Goal: Task Accomplishment & Management: Use online tool/utility

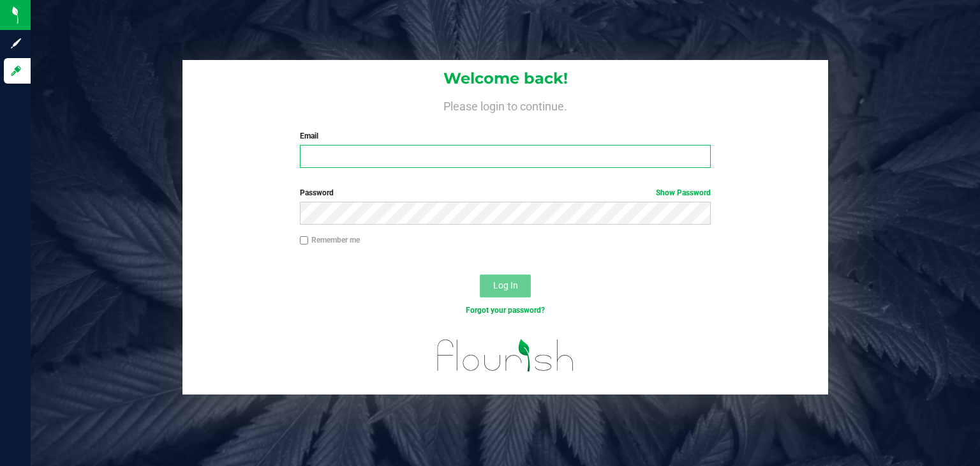
type input "j.dennis@theraplant.com"
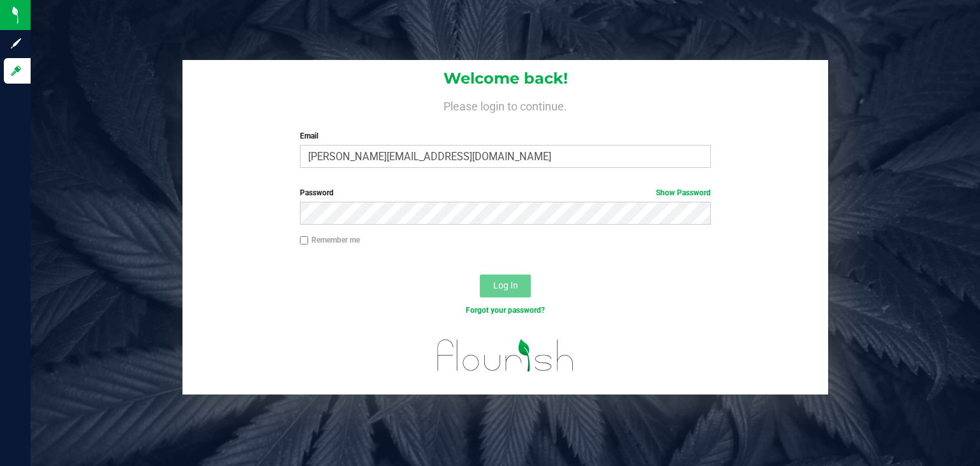
click at [525, 281] on button "Log In" at bounding box center [505, 285] width 51 height 23
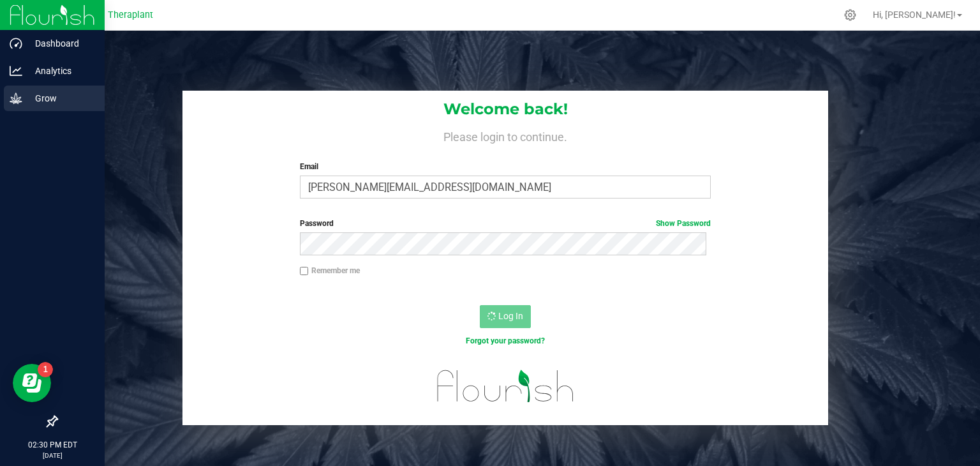
click at [0, 100] on link "Grow" at bounding box center [52, 99] width 105 height 27
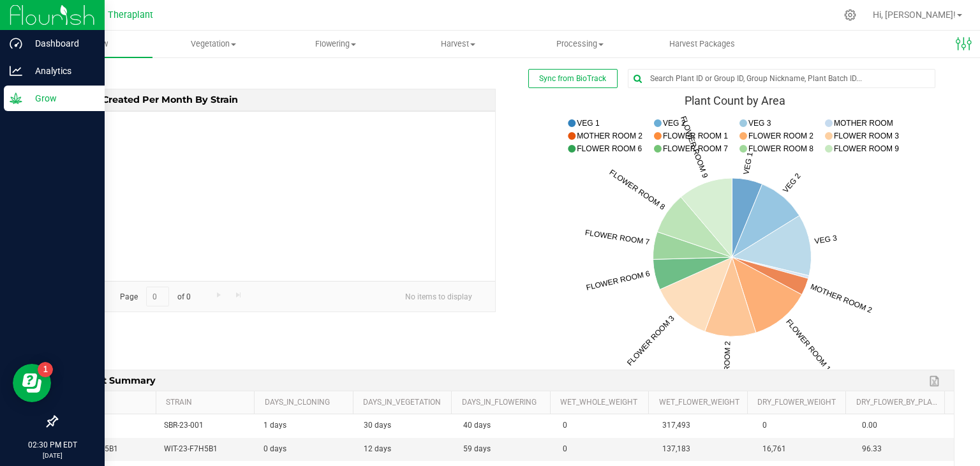
click at [8, 101] on div "Grow" at bounding box center [54, 99] width 101 height 26
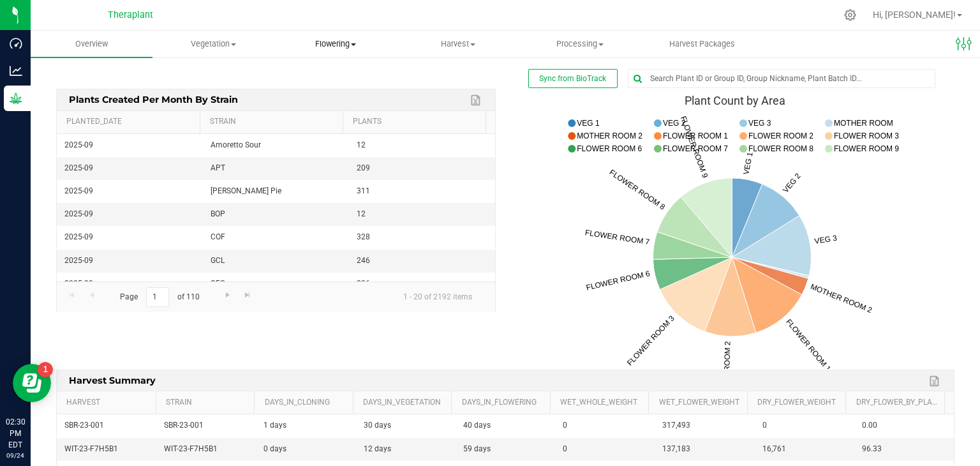
click at [332, 45] on span "Flowering" at bounding box center [336, 43] width 121 height 11
click at [342, 89] on span "Flowering groups" at bounding box center [328, 92] width 106 height 11
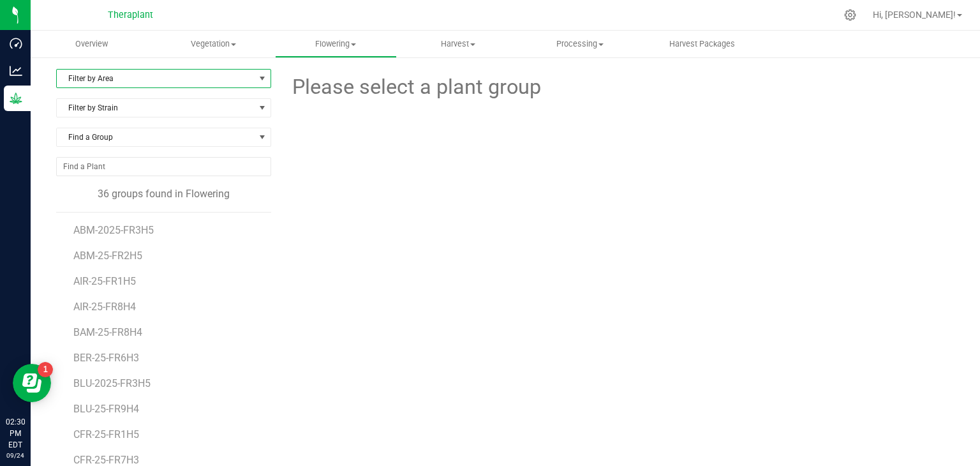
click at [171, 81] on span "Filter by Area" at bounding box center [156, 79] width 198 height 18
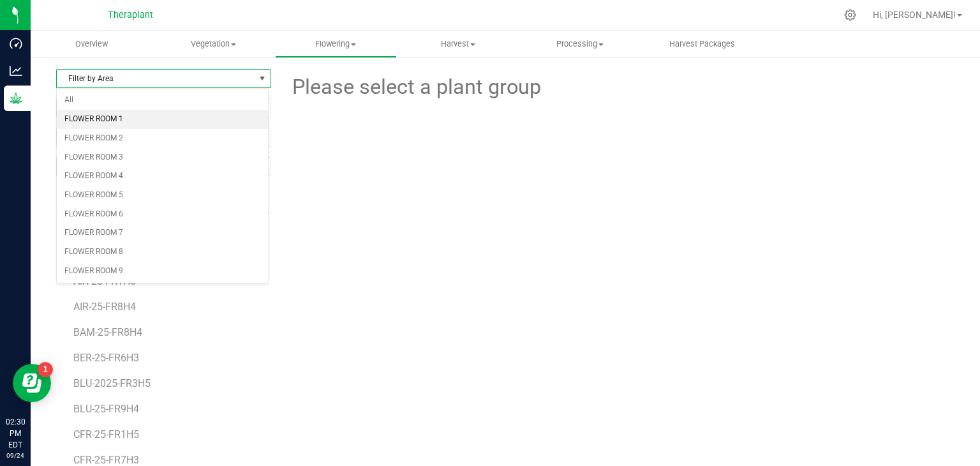
click at [133, 121] on li "FLOWER ROOM 1" at bounding box center [162, 119] width 211 height 19
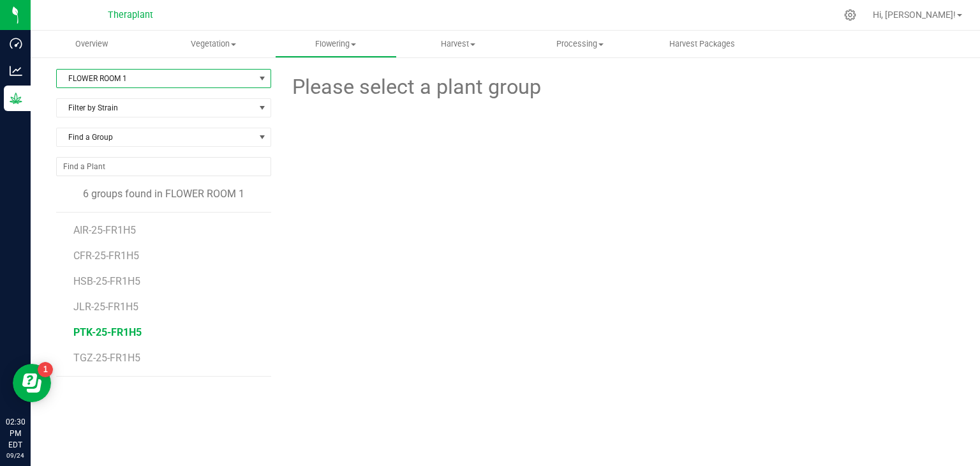
click at [98, 331] on span "PTK-25-FR1H5" at bounding box center [107, 332] width 68 height 12
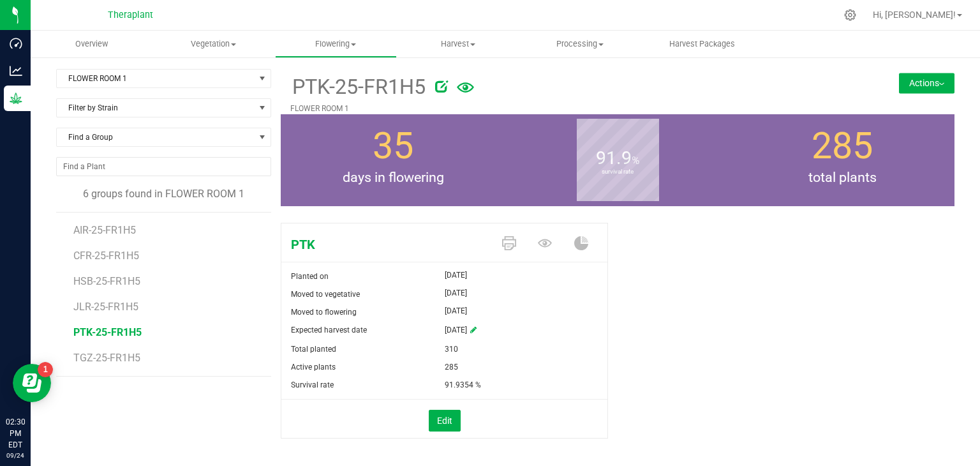
click at [463, 89] on icon at bounding box center [465, 87] width 17 height 10
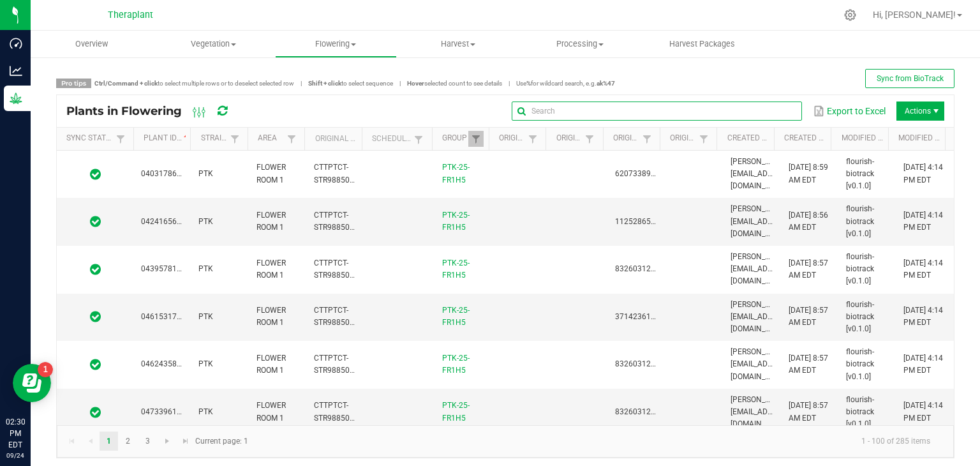
click at [776, 113] on global-search-input-ngx at bounding box center [657, 111] width 290 height 9
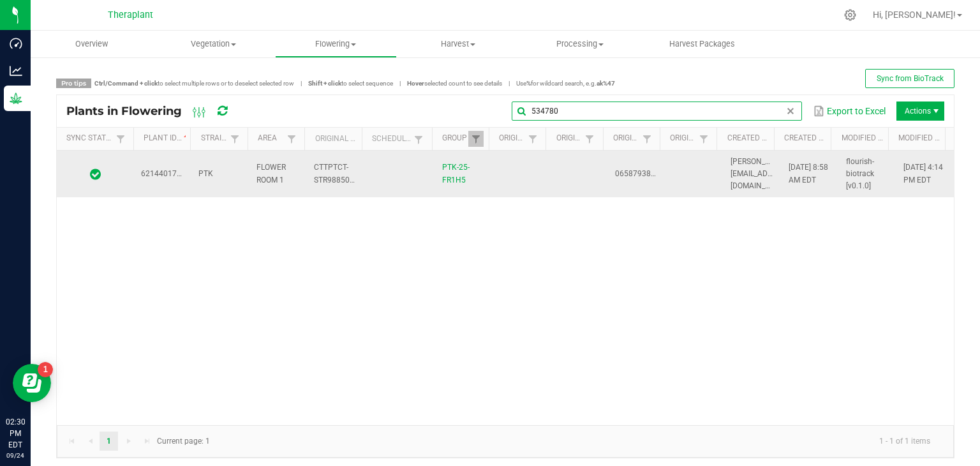
type input "534780"
click at [181, 183] on td "6214401790534780" at bounding box center [161, 174] width 57 height 47
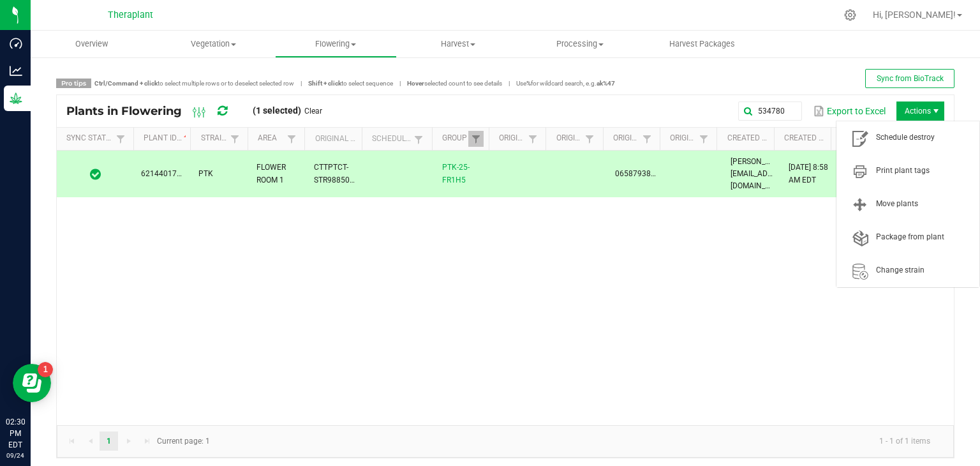
click at [914, 106] on span "Actions" at bounding box center [921, 110] width 48 height 19
click at [914, 133] on span "Schedule destroy" at bounding box center [924, 137] width 96 height 11
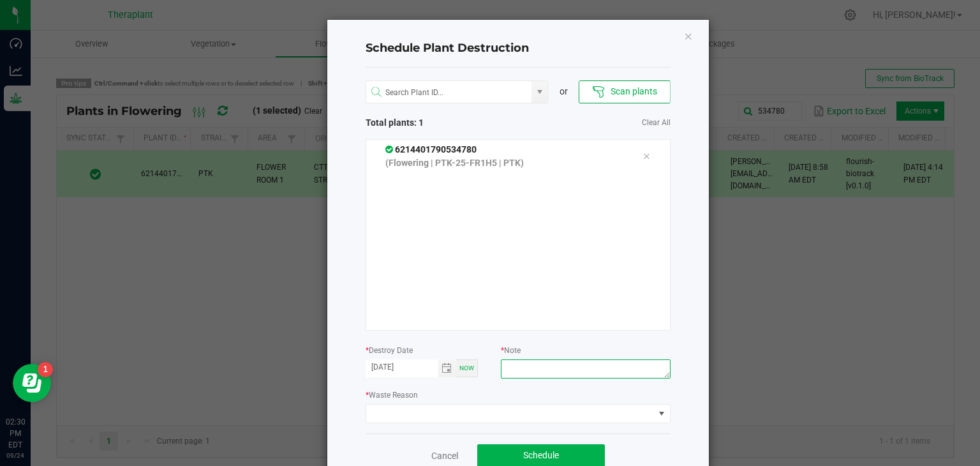
click at [520, 369] on textarea at bounding box center [585, 368] width 169 height 19
type textarea "Dead"
click at [518, 401] on div "* Waste Reason" at bounding box center [518, 405] width 305 height 35
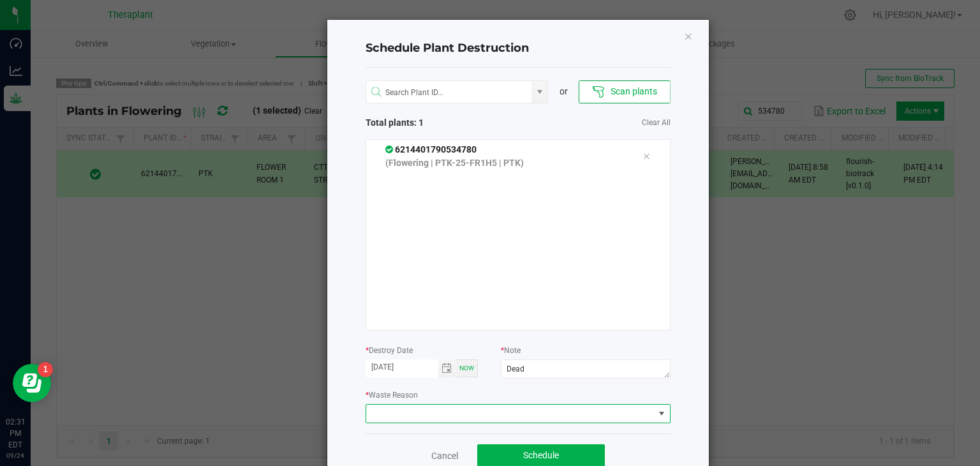
click at [517, 419] on span at bounding box center [510, 414] width 288 height 18
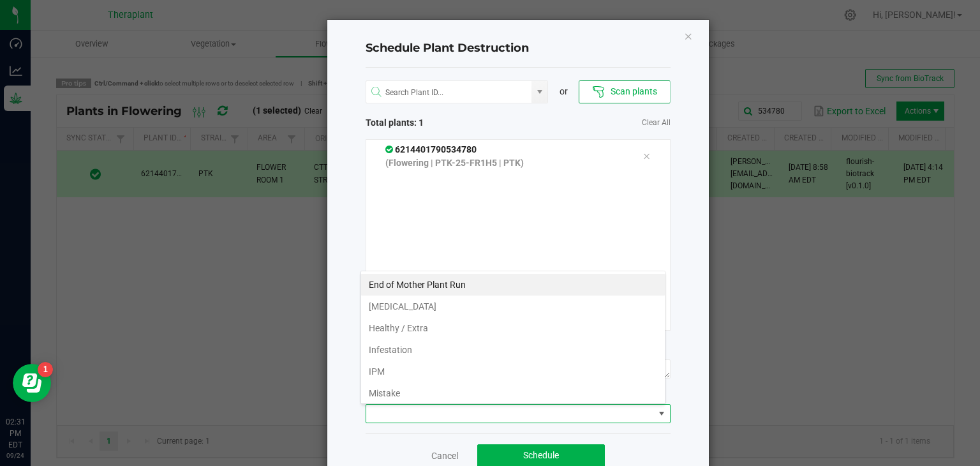
scroll to position [108, 0]
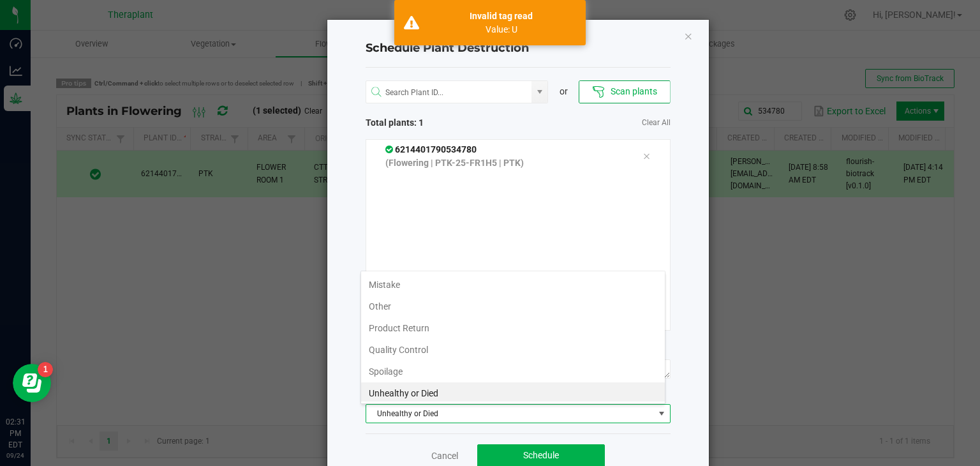
click at [517, 419] on span "Unhealthy or Died" at bounding box center [510, 414] width 288 height 18
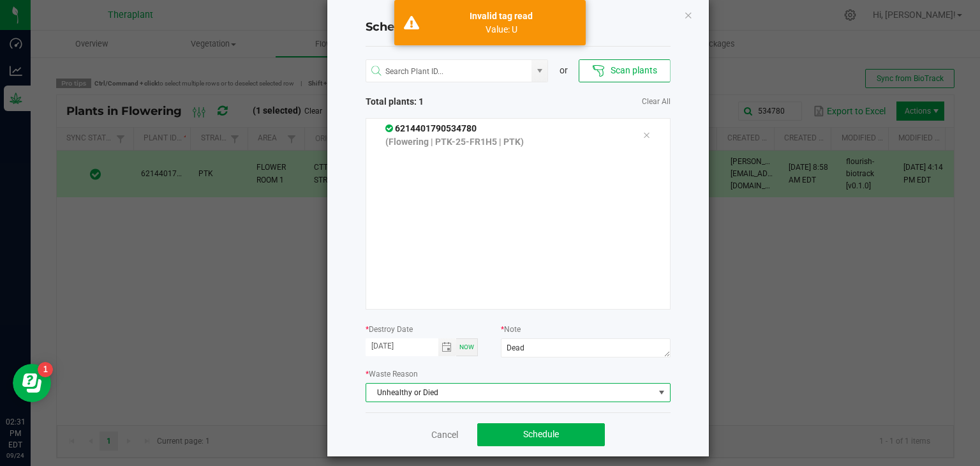
scroll to position [31, 0]
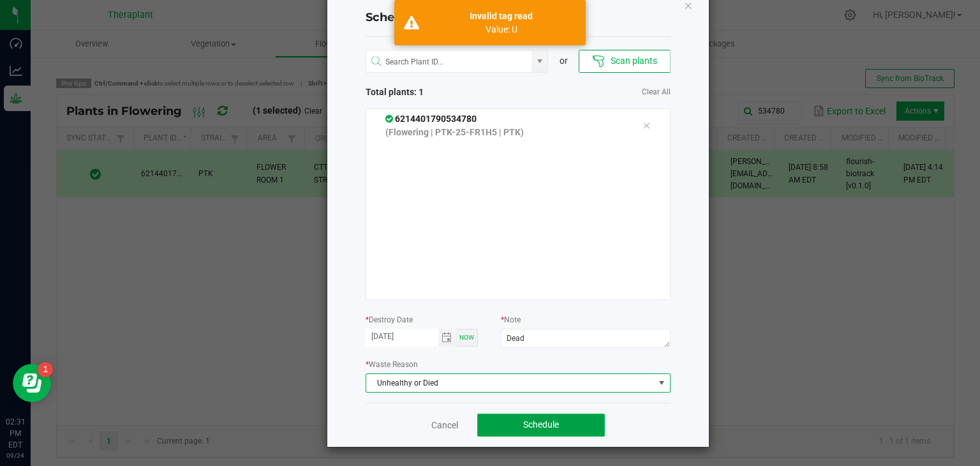
click at [535, 419] on span "Schedule" at bounding box center [541, 424] width 36 height 10
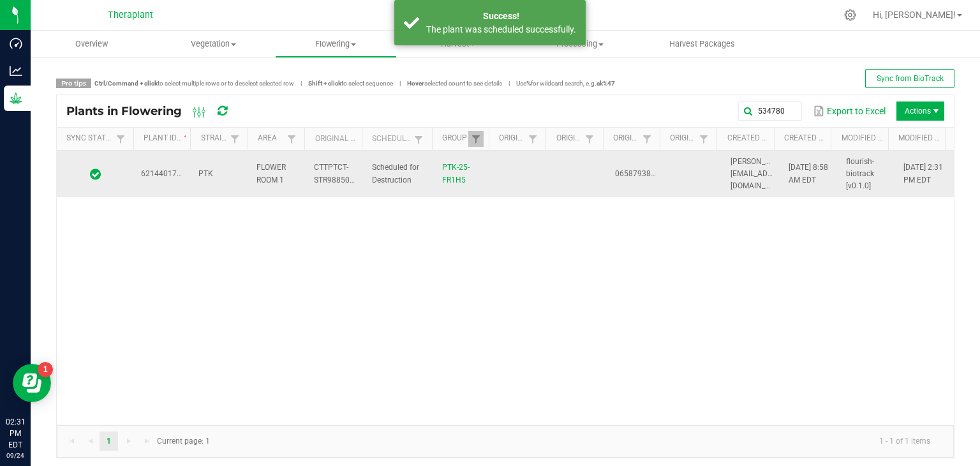
click at [176, 169] on span "6214401790534780" at bounding box center [176, 173] width 71 height 9
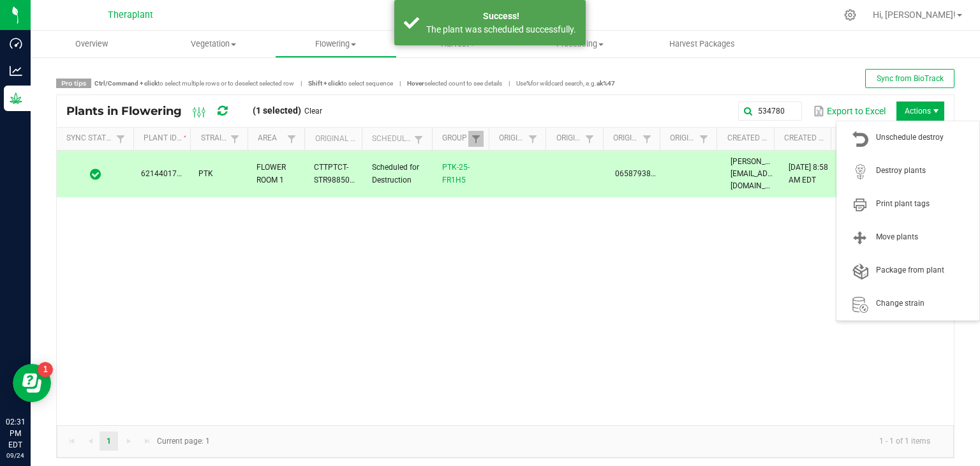
click at [913, 112] on span "Actions" at bounding box center [921, 110] width 48 height 19
click at [918, 165] on span "Destroy plants" at bounding box center [924, 170] width 96 height 11
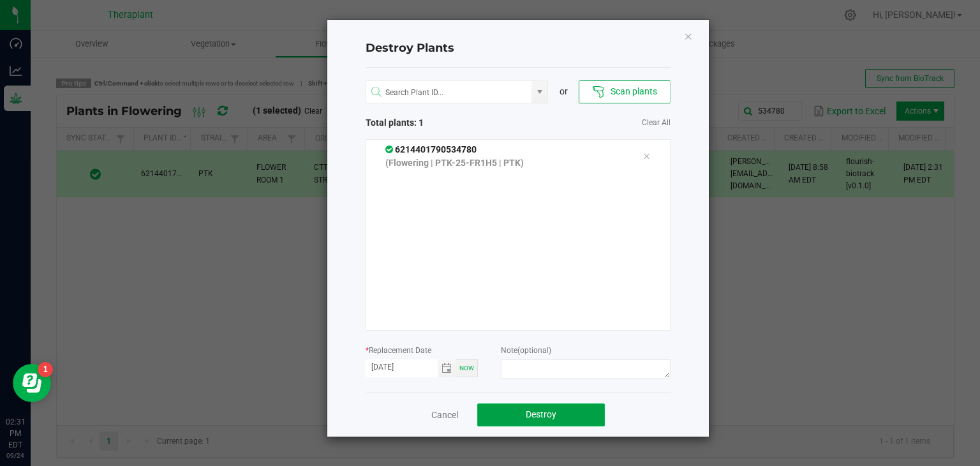
click at [577, 404] on button "Destroy" at bounding box center [541, 414] width 128 height 23
